Goal: Navigation & Orientation: Find specific page/section

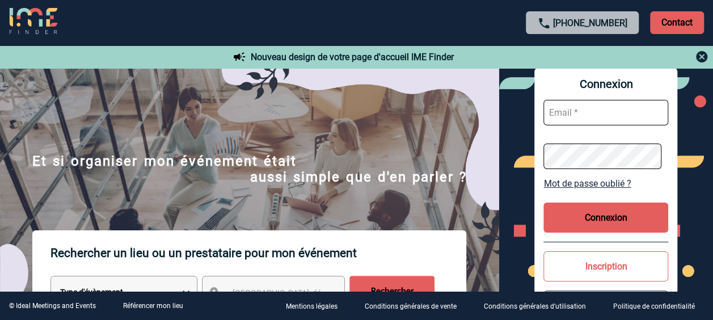
type input "isabelle.ottaviani@abeille-assurances.fr"
click at [606, 216] on button "Connexion" at bounding box center [606, 218] width 125 height 30
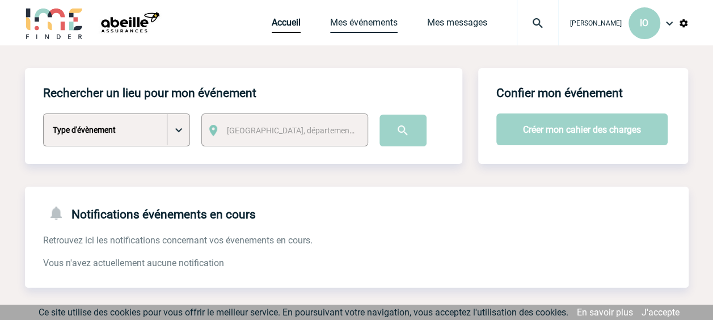
click at [360, 22] on link "Mes événements" at bounding box center [364, 25] width 68 height 16
